Goal: Information Seeking & Learning: Learn about a topic

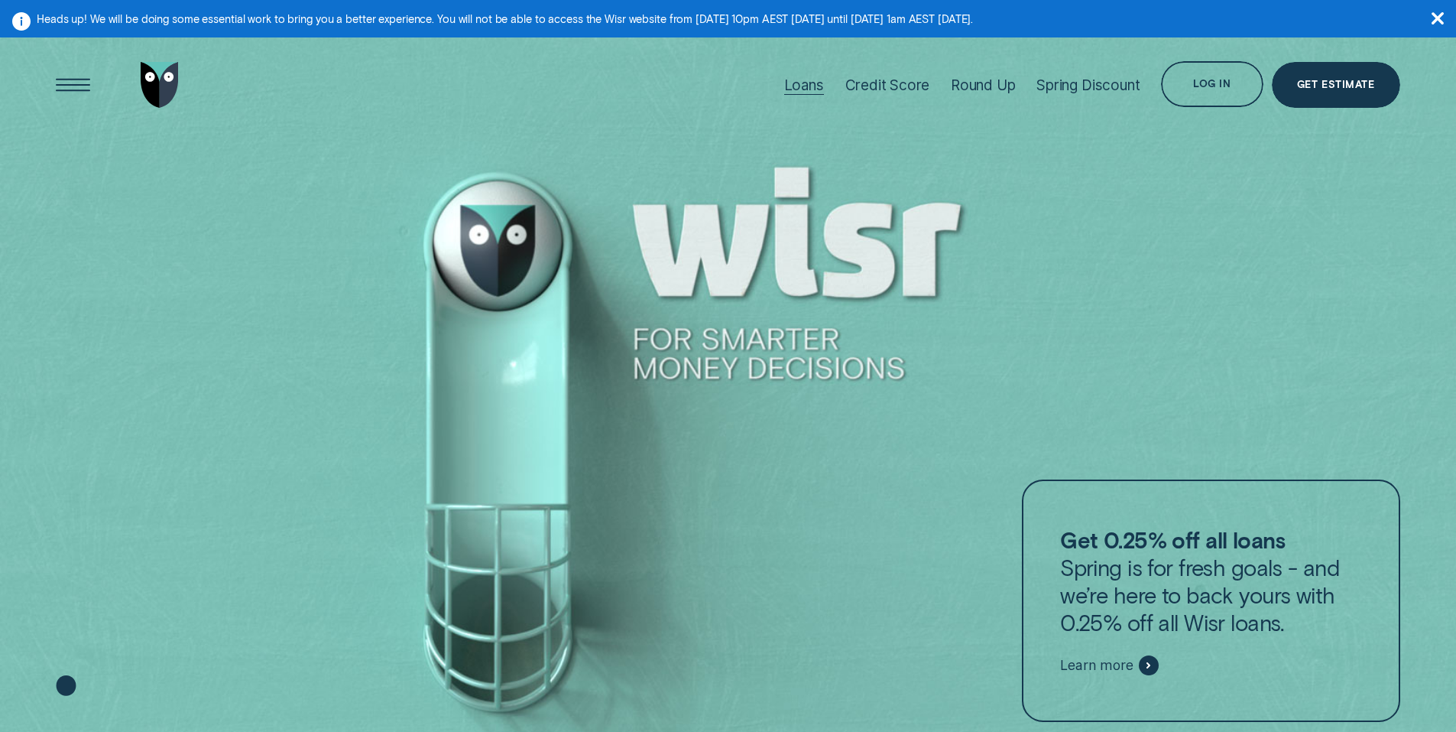
click at [813, 85] on div "Loans" at bounding box center [804, 85] width 40 height 18
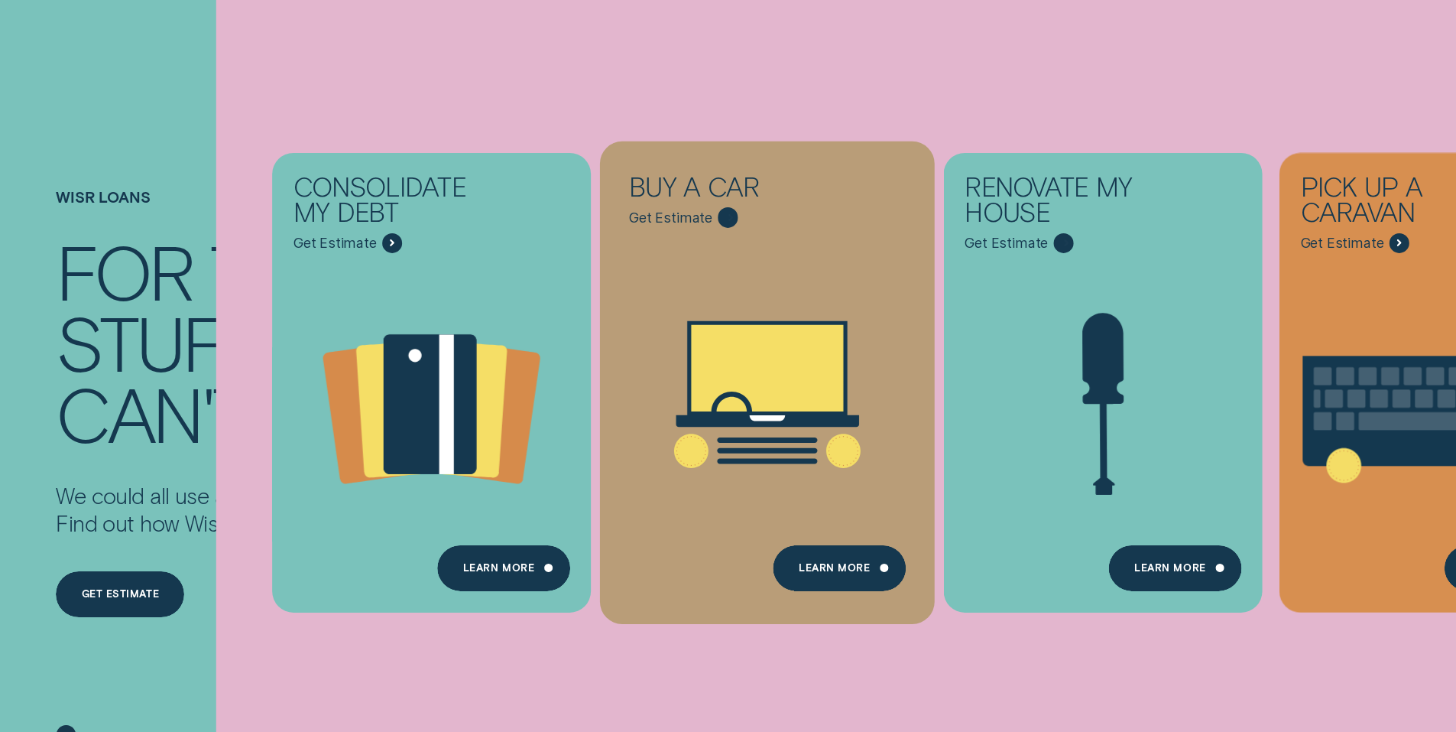
scroll to position [229, 0]
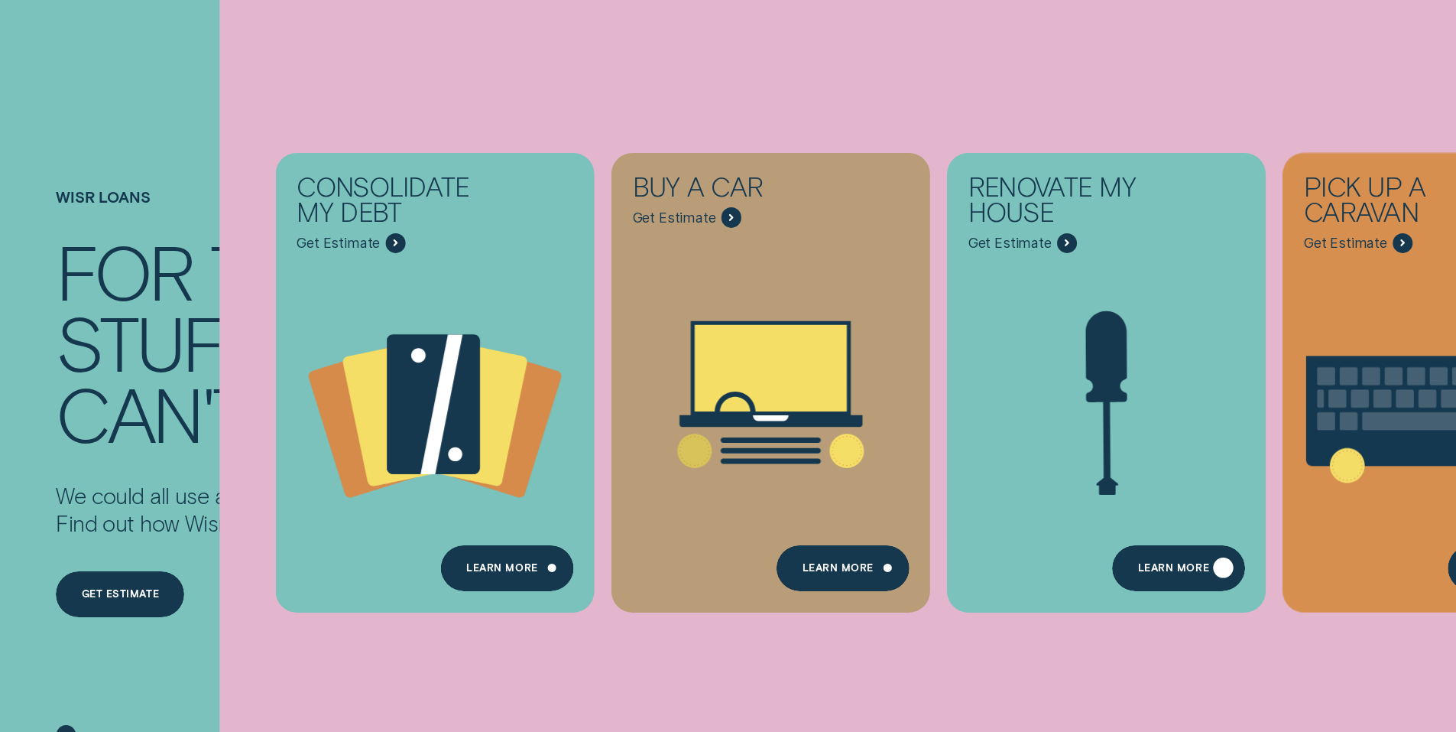
click at [1162, 573] on div "Learn more" at bounding box center [1173, 570] width 71 height 9
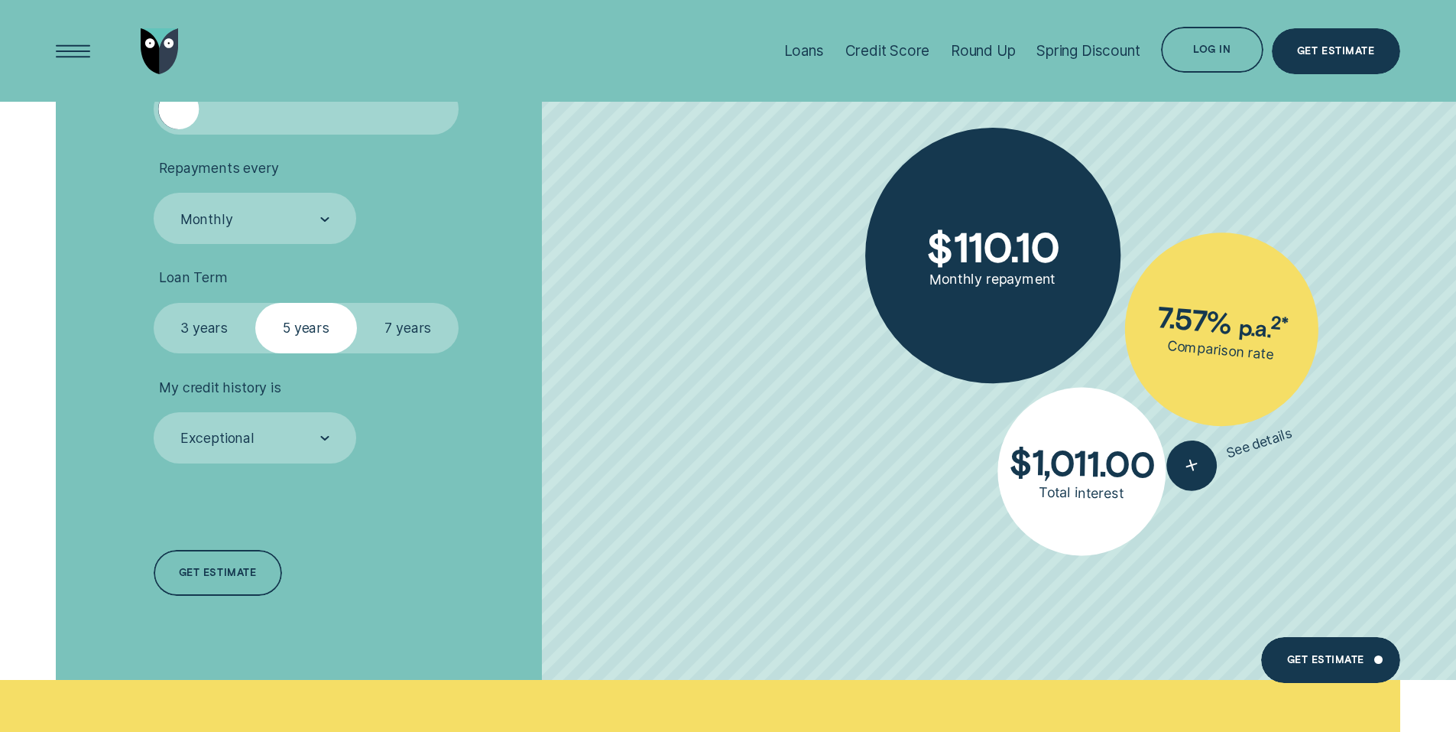
scroll to position [2370, 0]
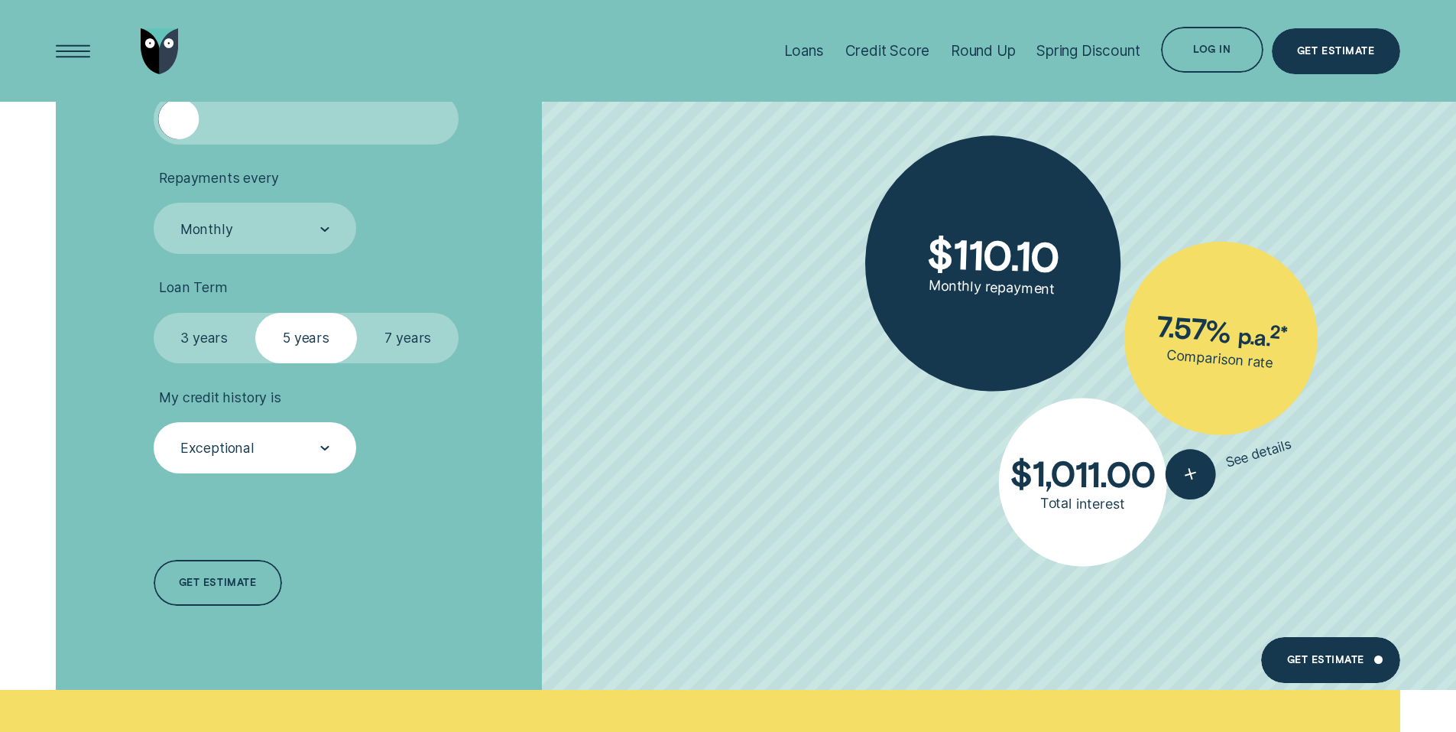
click at [291, 440] on div "Exceptional" at bounding box center [254, 448] width 151 height 19
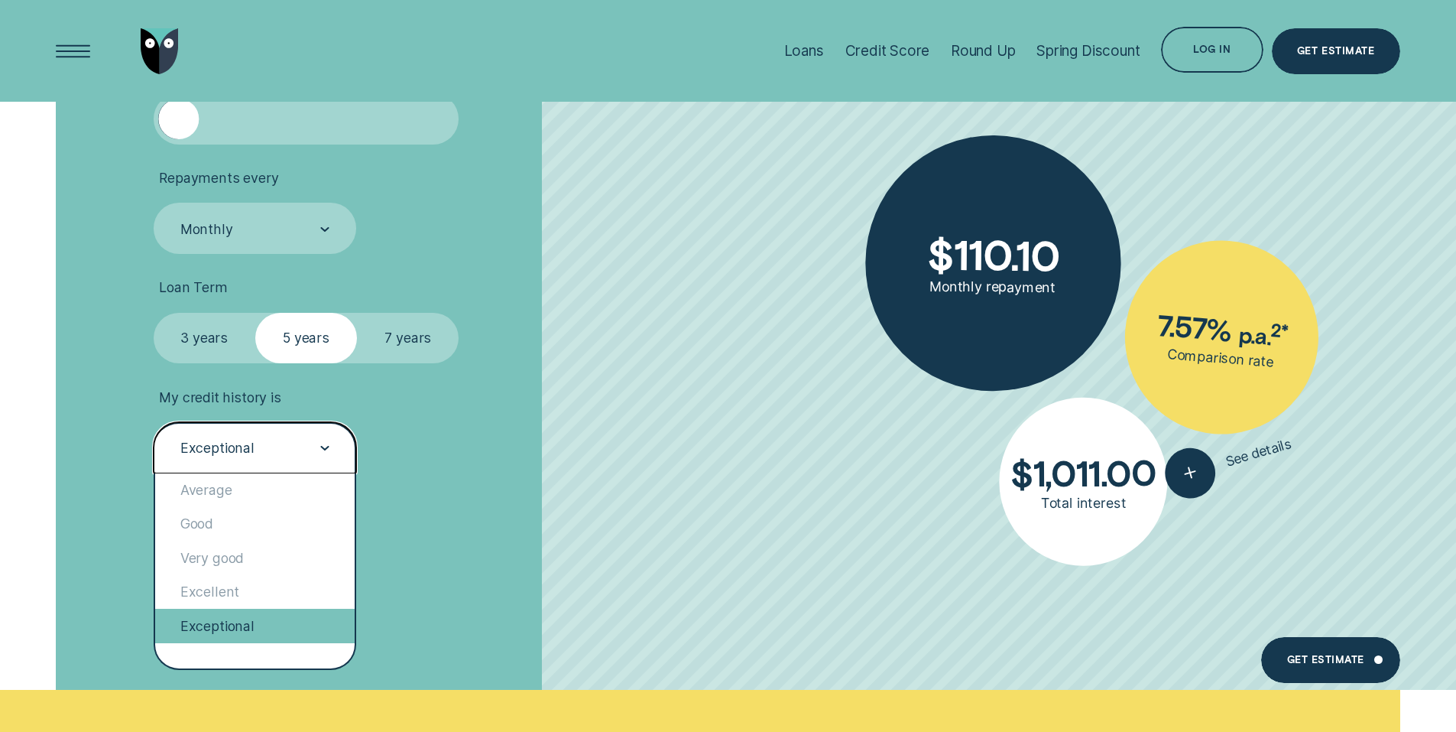
click at [226, 622] on div "Exceptional" at bounding box center [255, 626] width 200 height 34
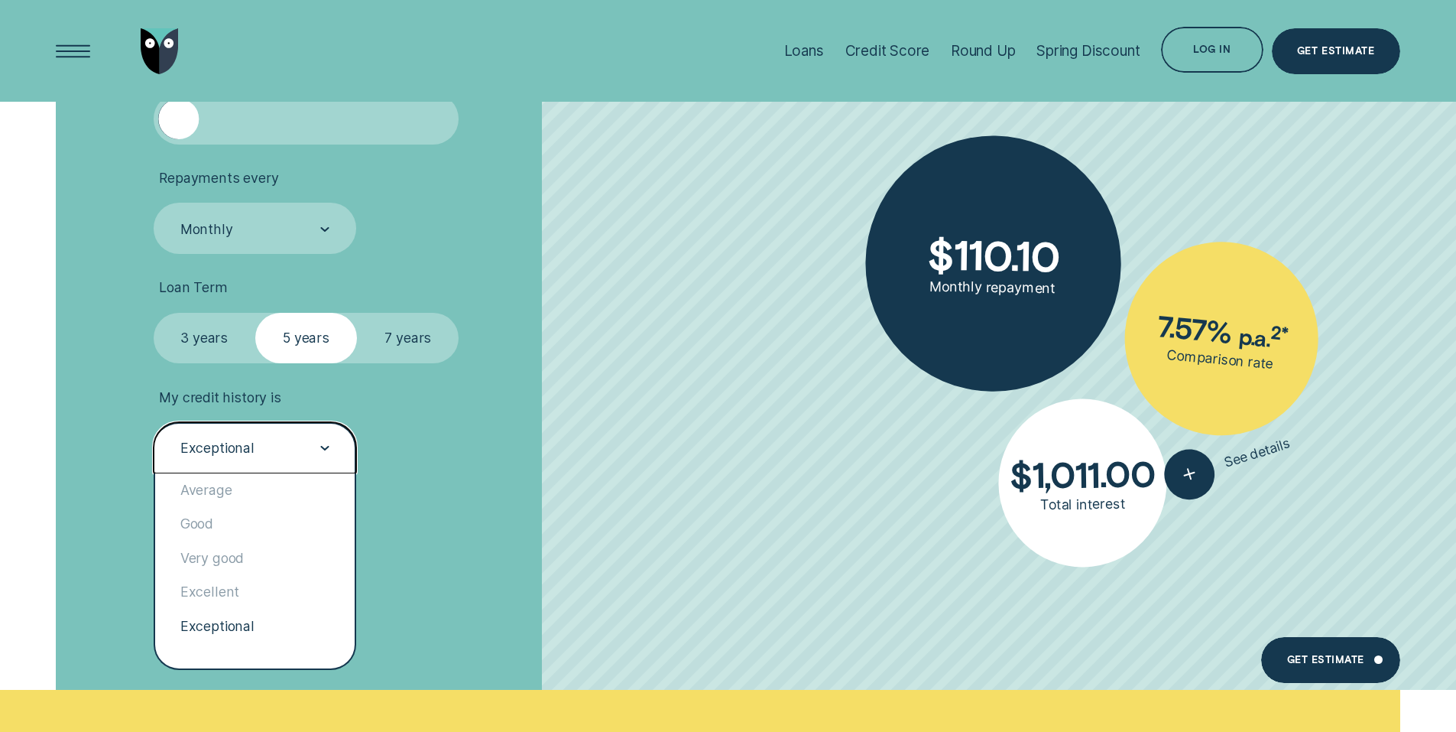
click at [248, 422] on div "Exceptional" at bounding box center [255, 447] width 203 height 51
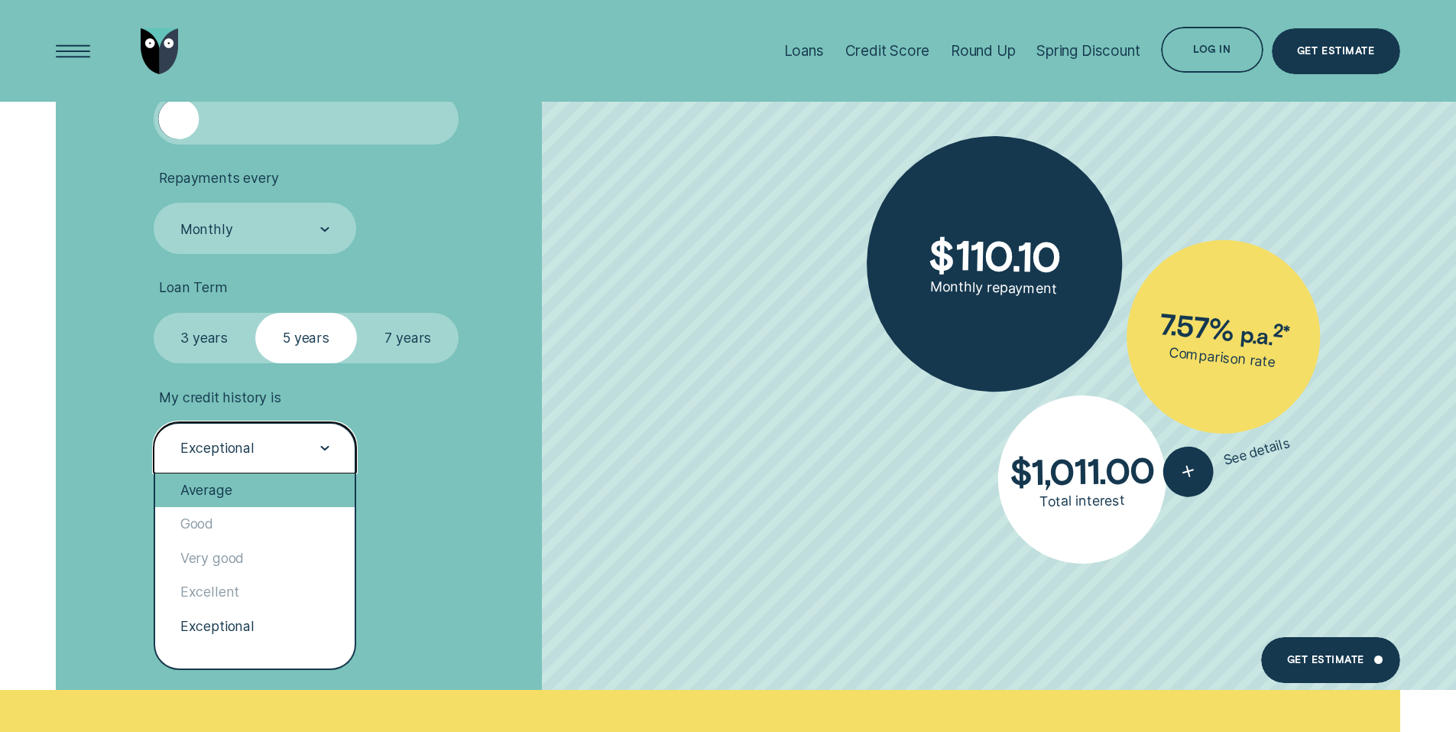
click at [227, 482] on div "Average" at bounding box center [255, 490] width 200 height 34
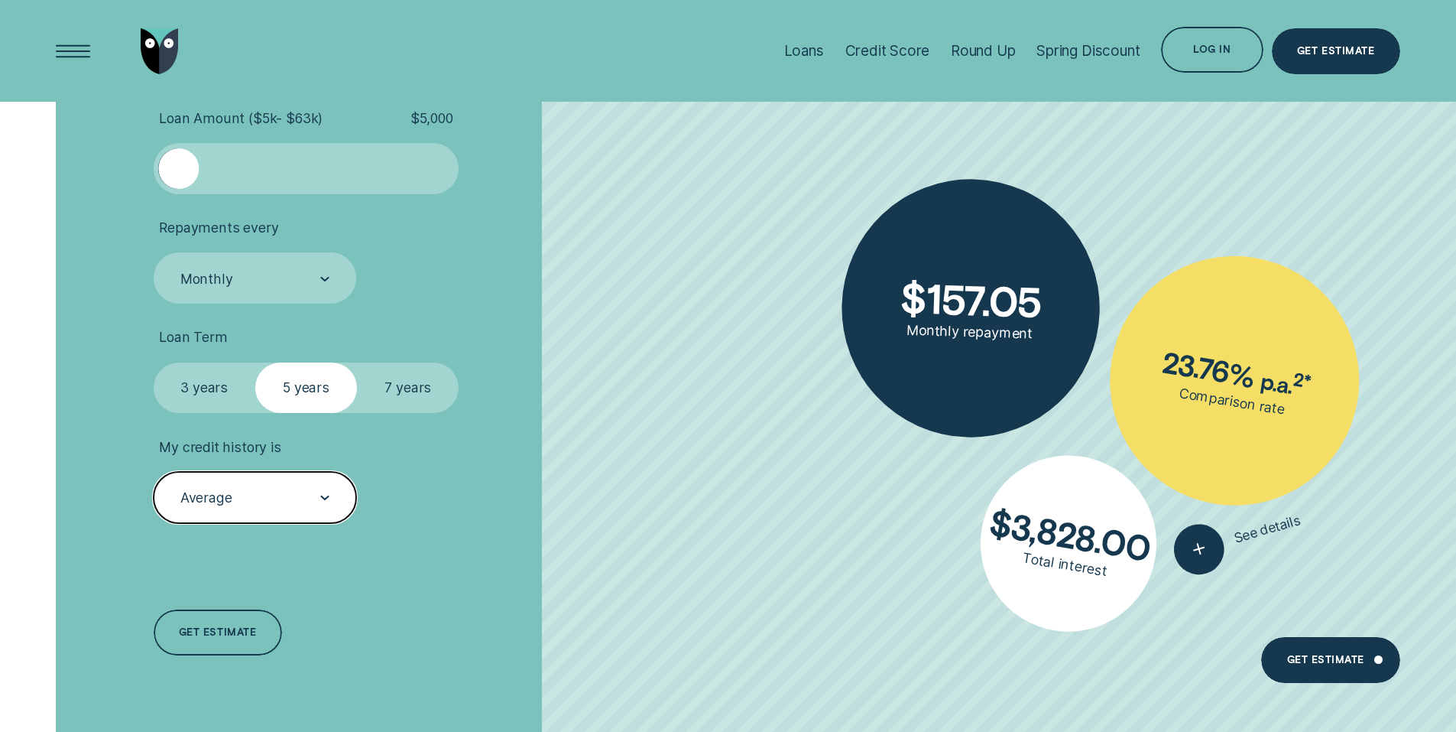
scroll to position [2293, 0]
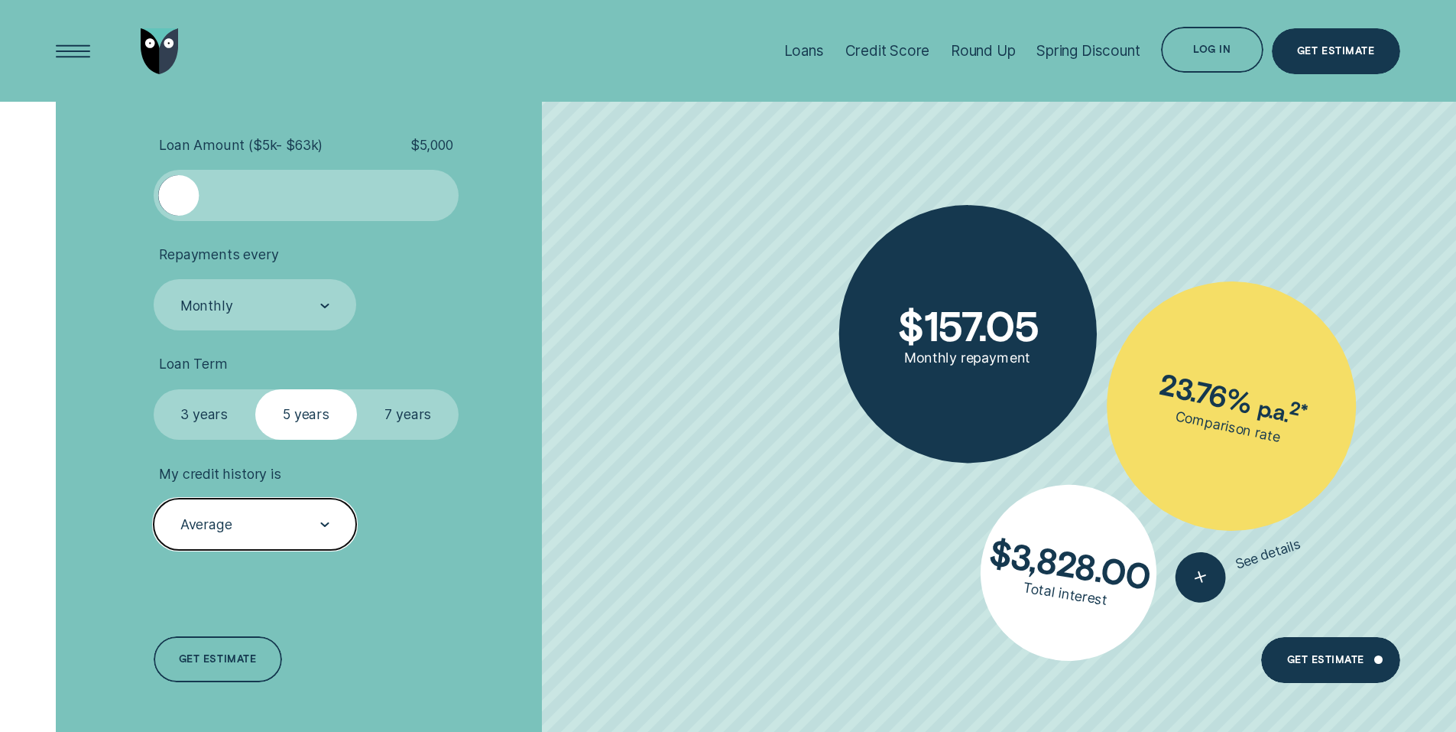
click at [215, 527] on div "Average" at bounding box center [206, 524] width 52 height 17
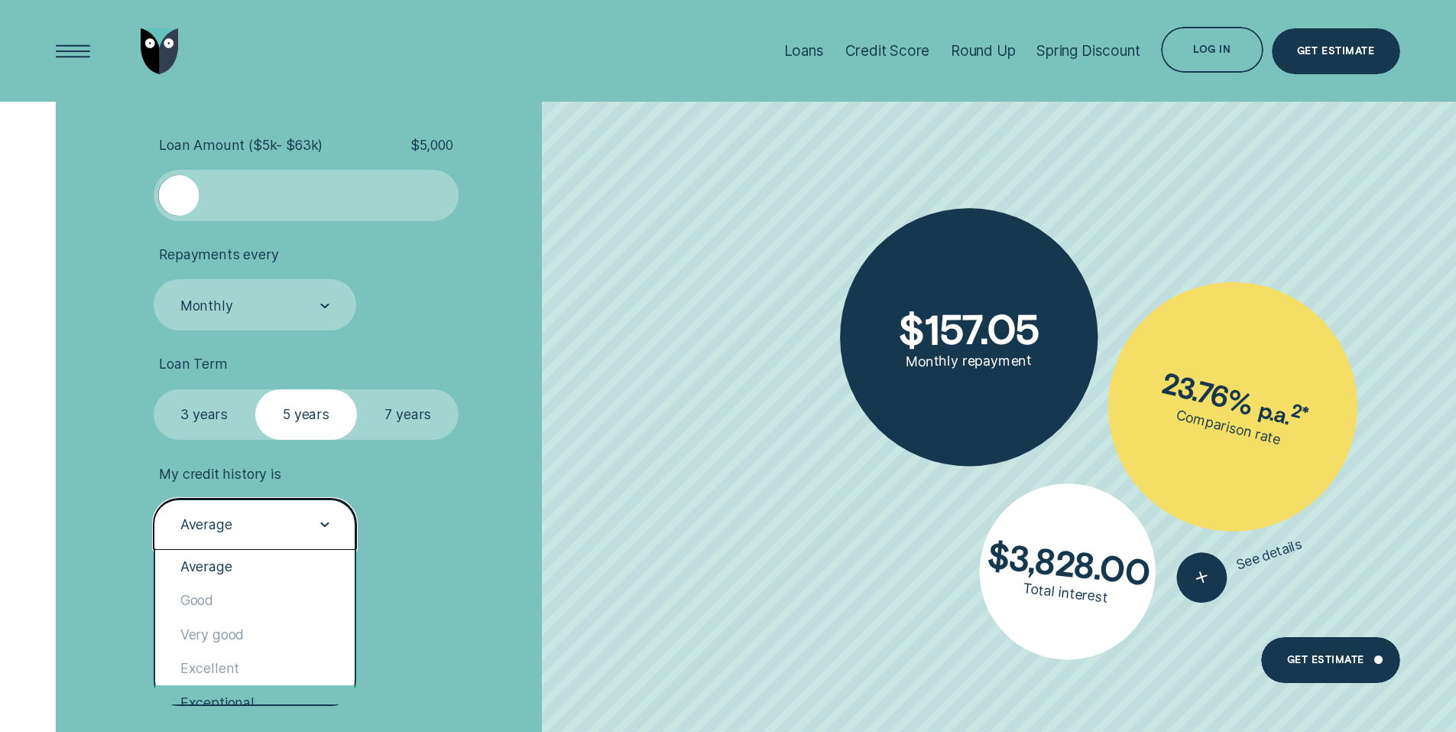
scroll to position [41, 0]
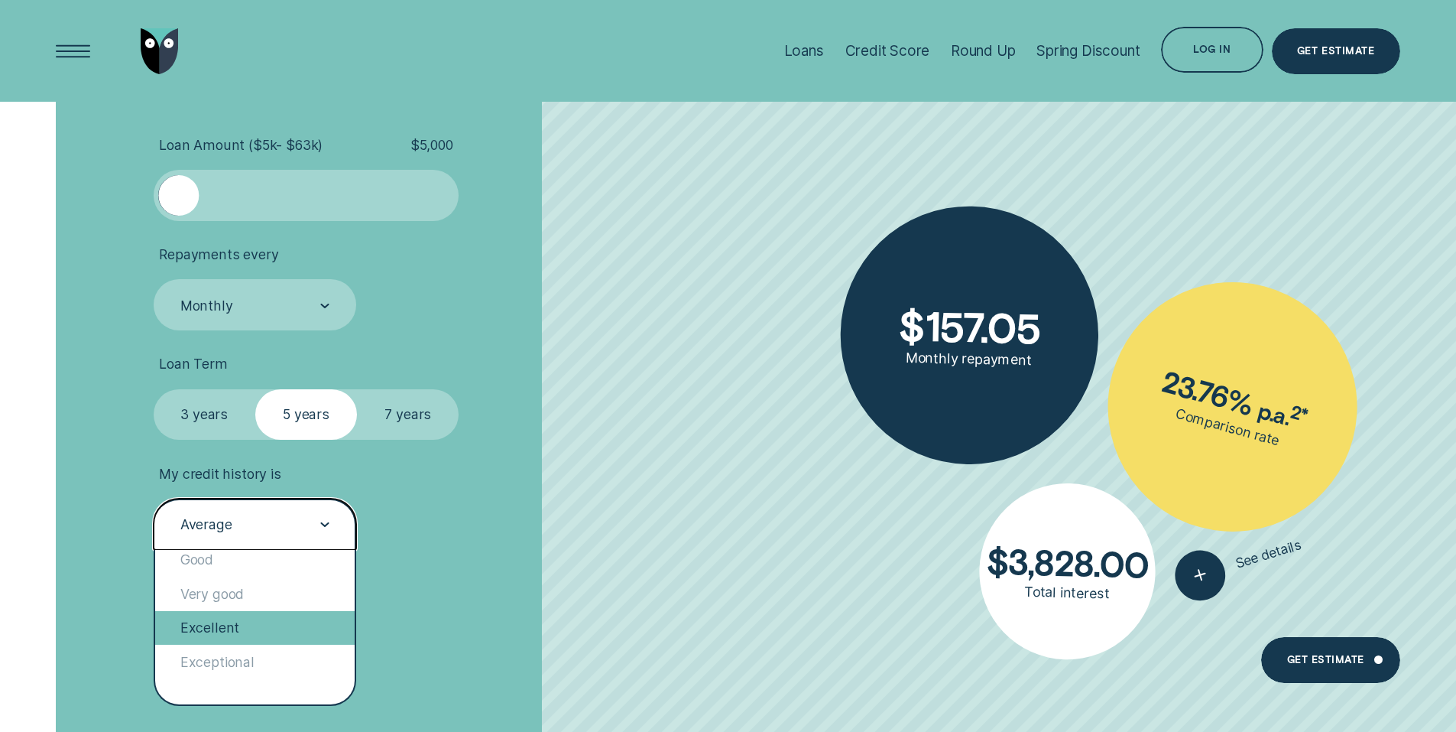
click at [219, 621] on div "Excellent" at bounding box center [255, 628] width 200 height 34
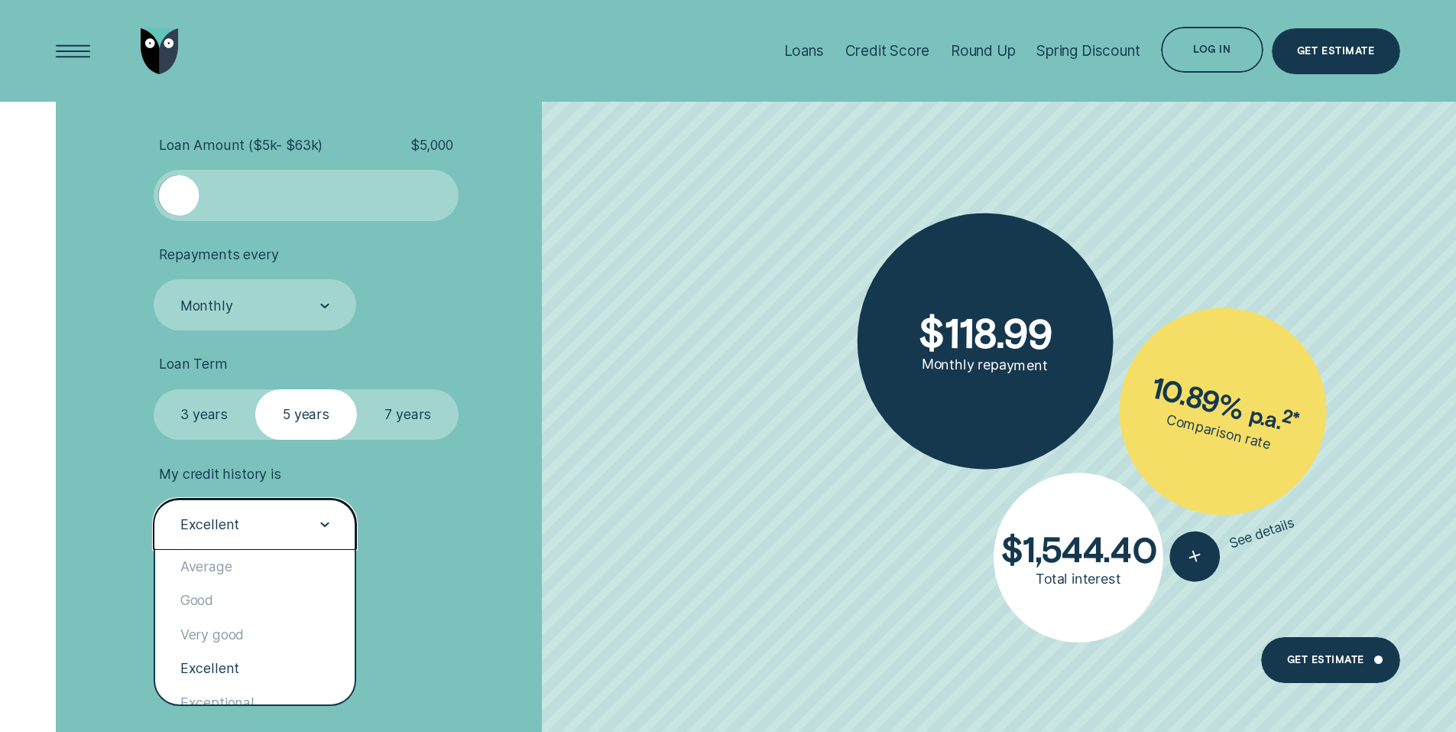
click at [256, 527] on div "Excellent" at bounding box center [254, 524] width 151 height 19
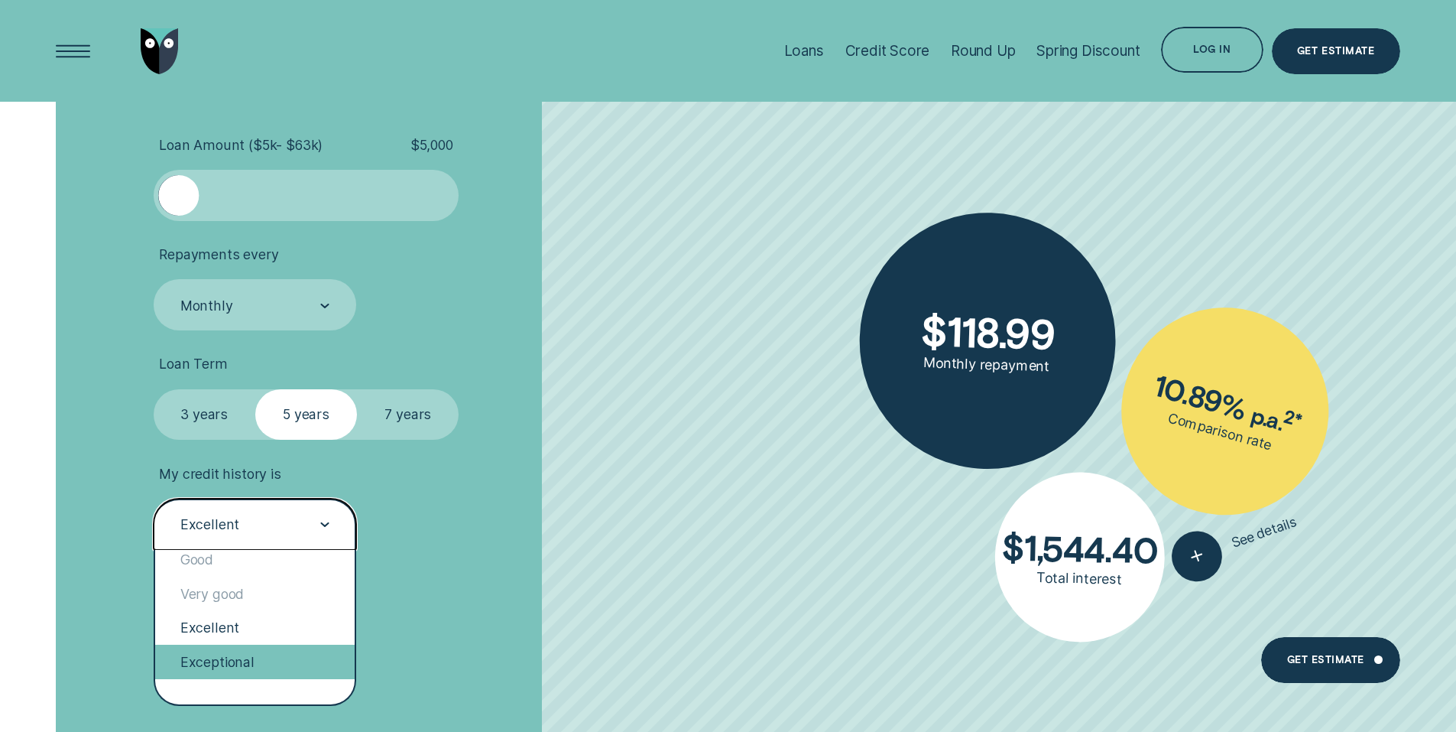
click at [219, 661] on div "Exceptional" at bounding box center [255, 661] width 200 height 34
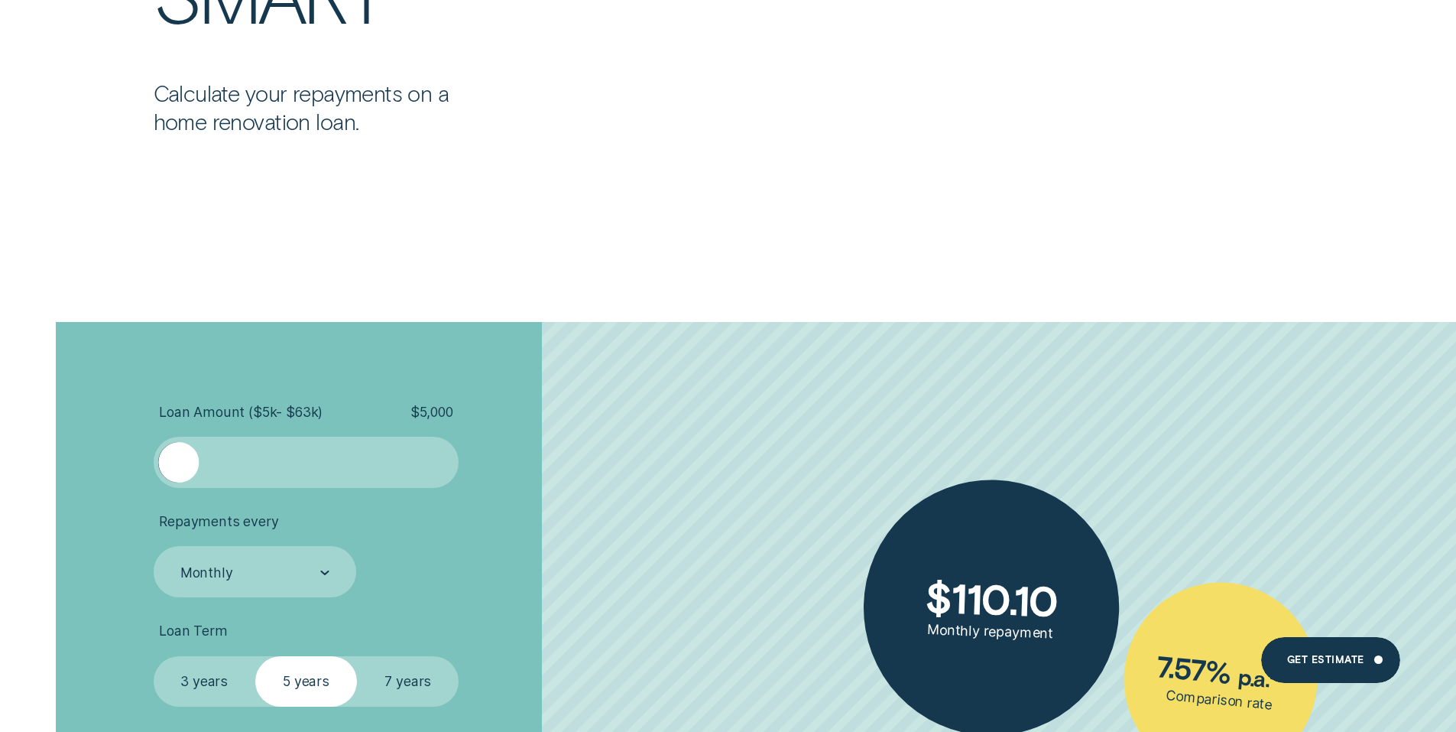
scroll to position [2217, 0]
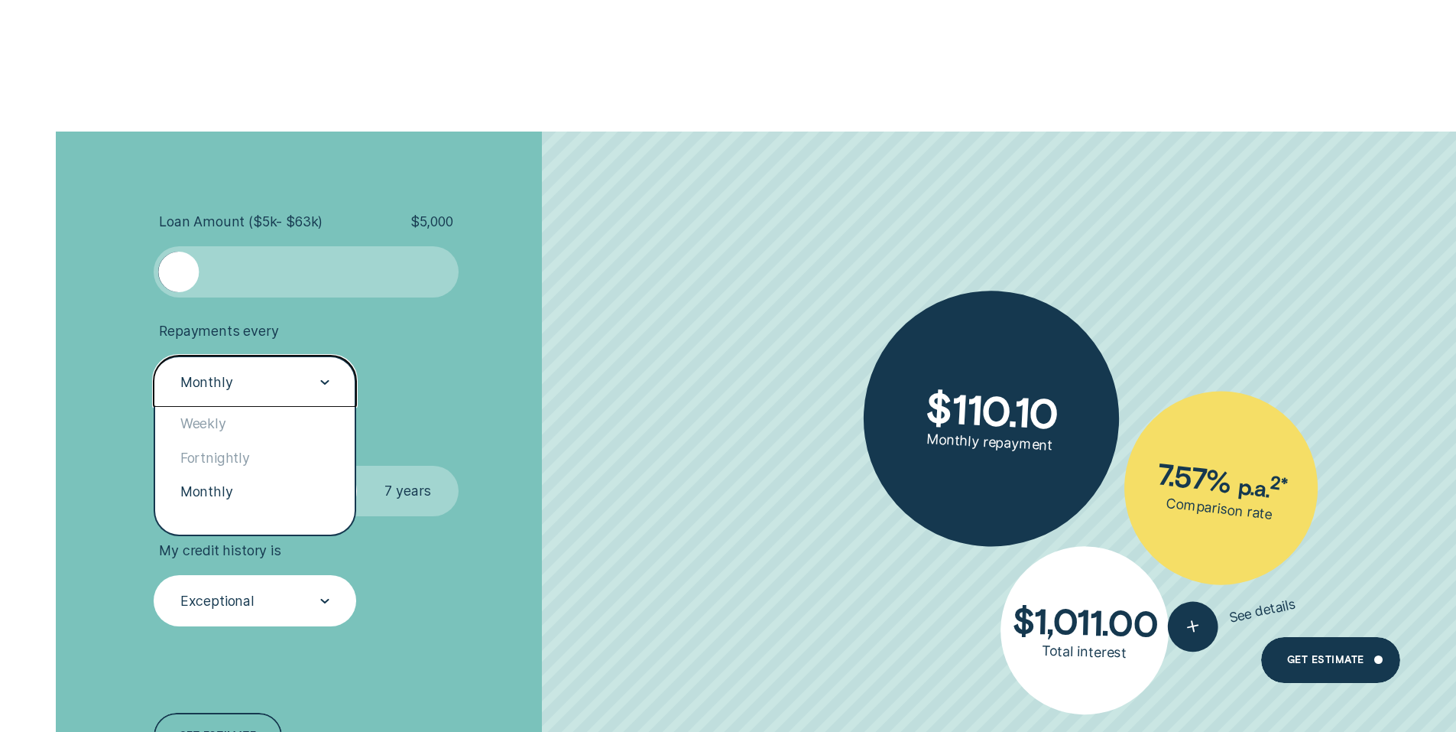
click at [217, 366] on div "Monthly" at bounding box center [255, 380] width 203 height 51
click at [242, 428] on div "Weekly" at bounding box center [255, 424] width 200 height 34
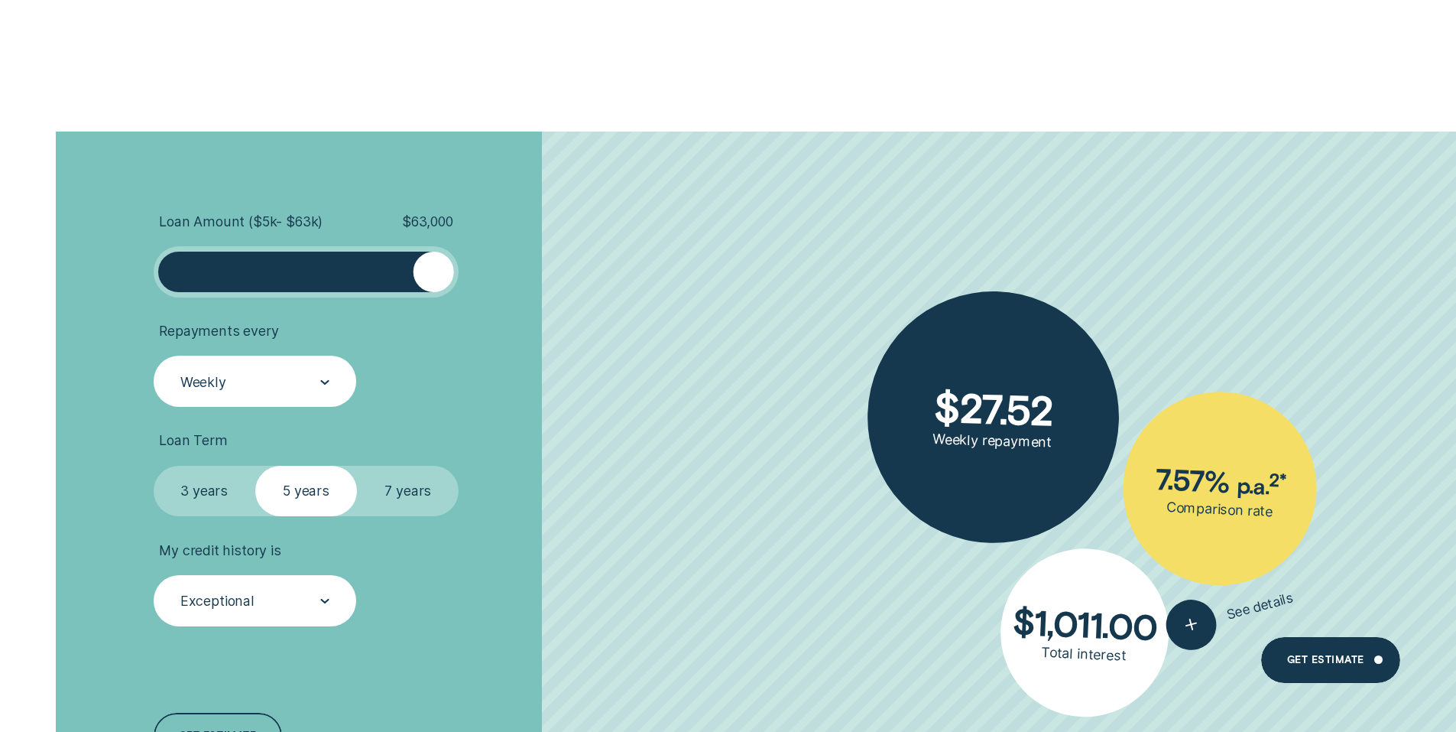
drag, startPoint x: 185, startPoint y: 269, endPoint x: 476, endPoint y: 299, distance: 292.8
click at [476, 299] on ul "Loan Amount ( $5k - $63k ) $ 63,000 Repayments every Weekly Loan Term Select Lo…" at bounding box center [388, 419] width 469 height 413
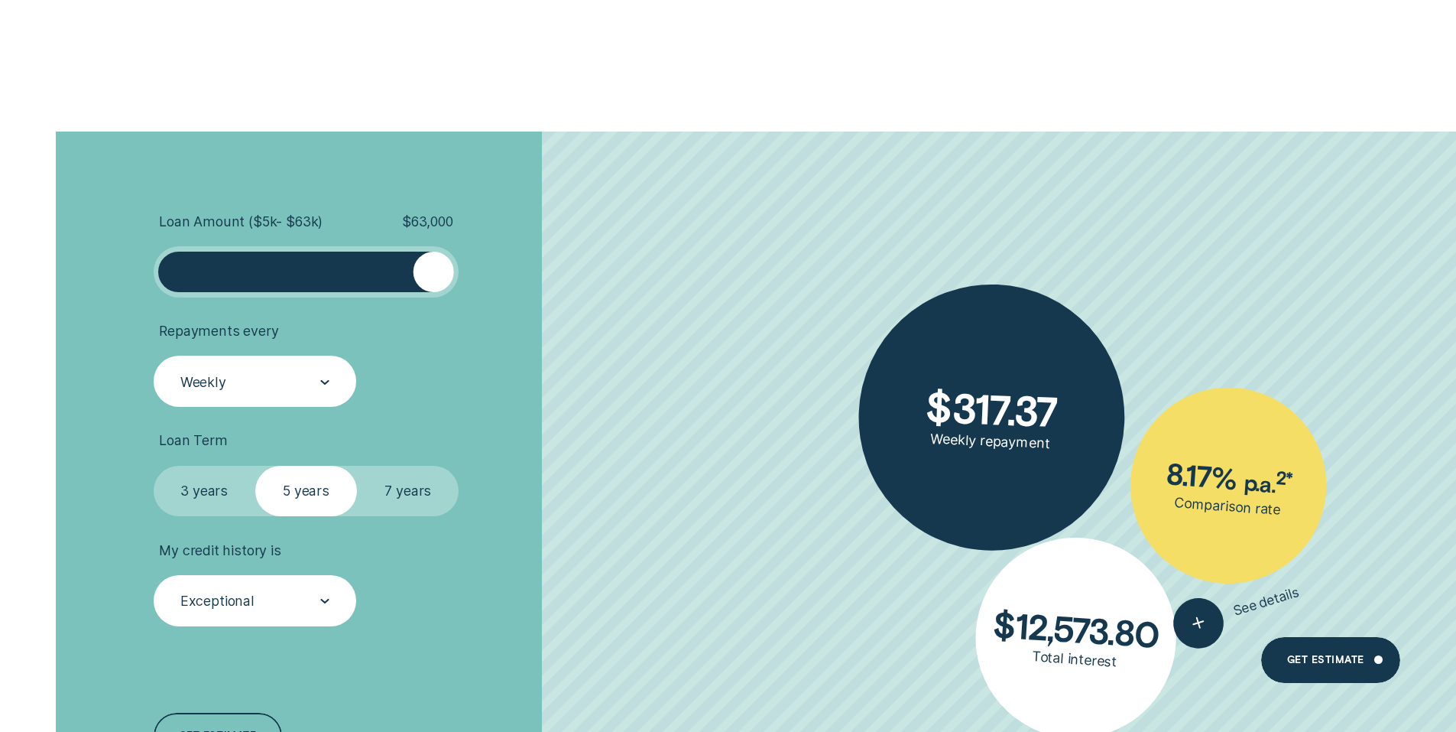
click at [391, 500] on label "7 years" at bounding box center [408, 491] width 102 height 51
click at [357, 466] on input "7 years" at bounding box center [357, 466] width 0 height 0
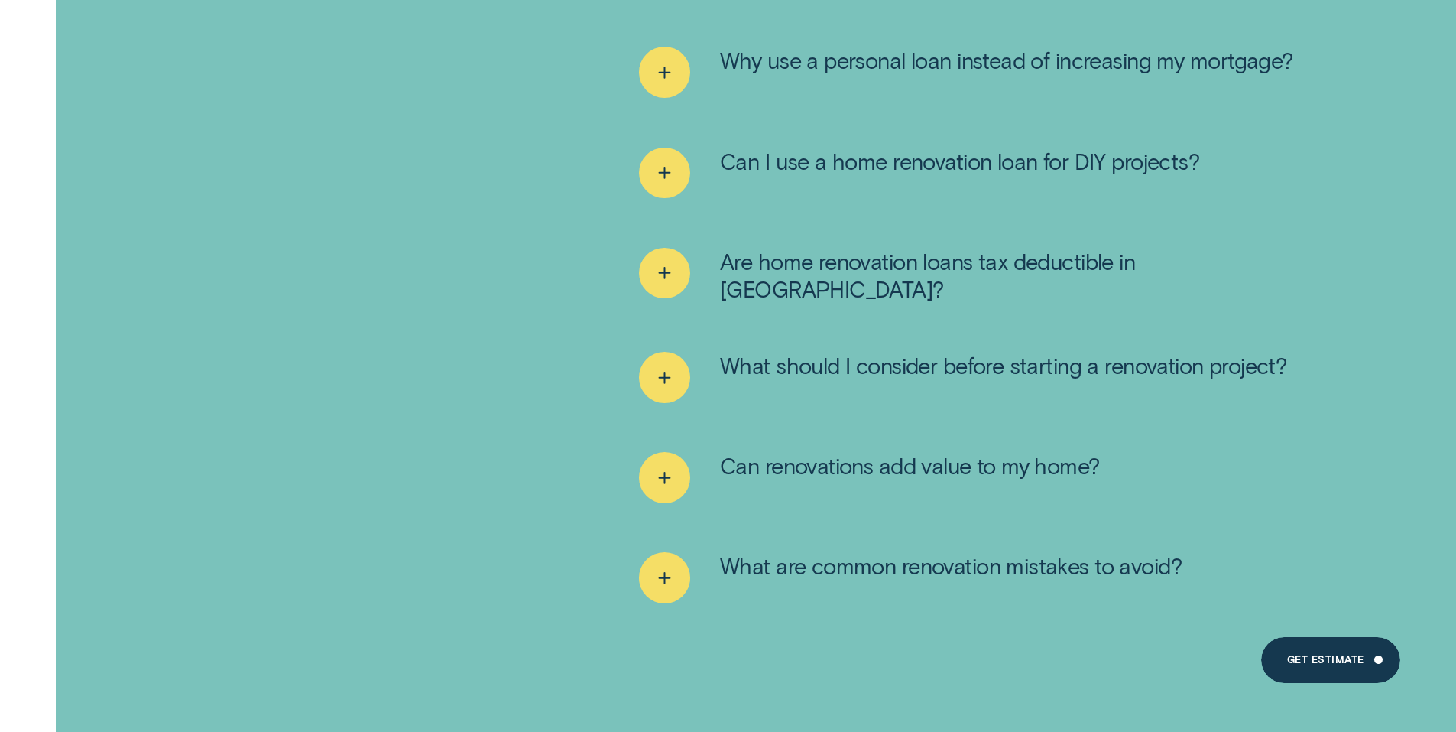
scroll to position [7339, 0]
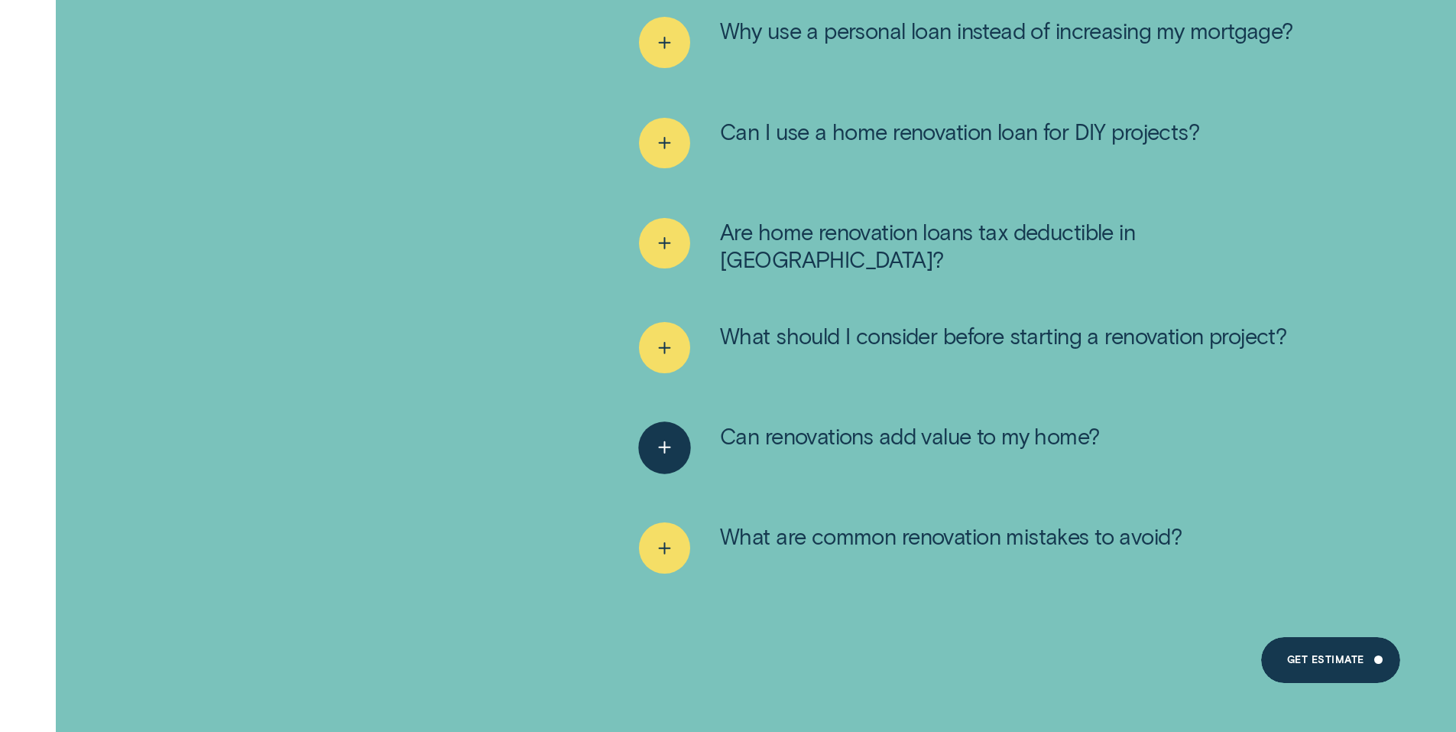
click at [666, 448] on line "See more" at bounding box center [665, 448] width 11 height 0
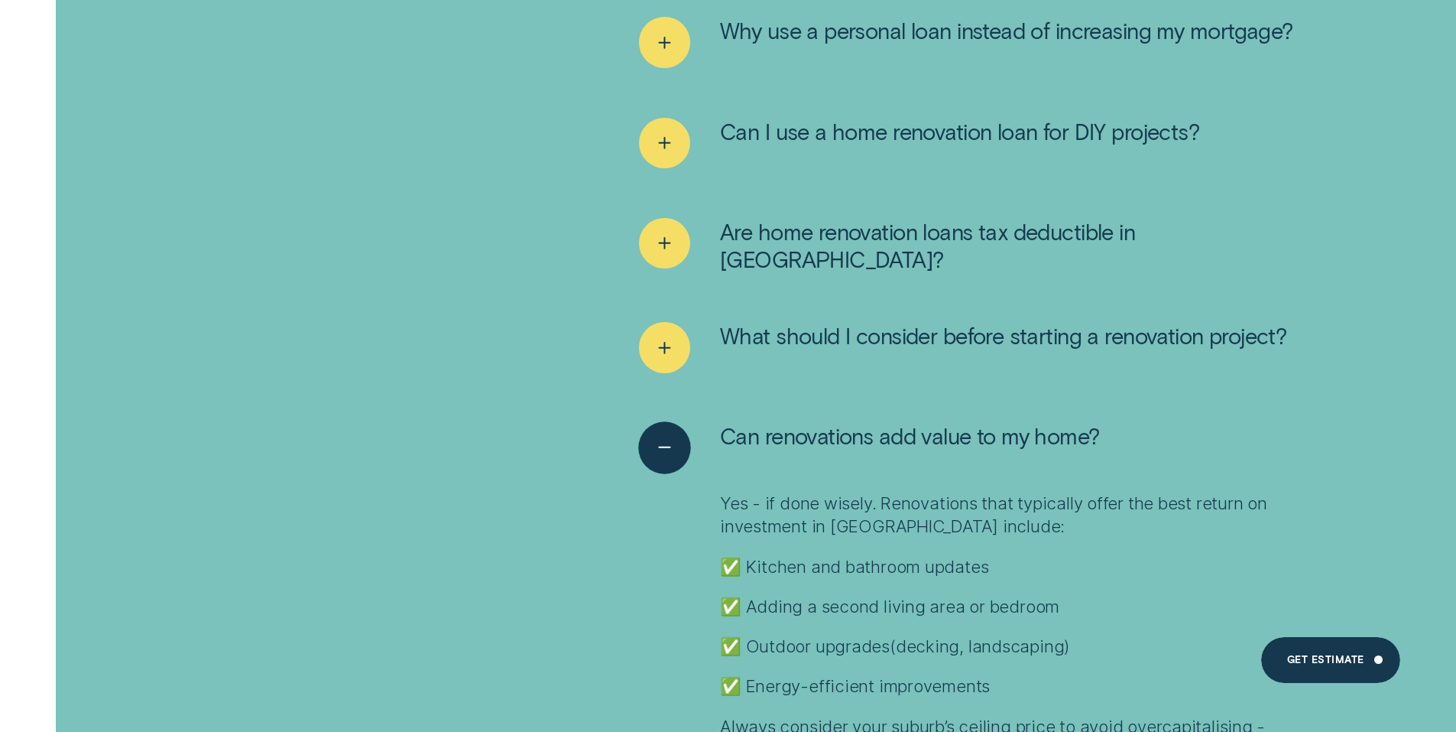
click at [666, 436] on icon "See less" at bounding box center [665, 448] width 26 height 24
